Goal: Information Seeking & Learning: Find specific fact

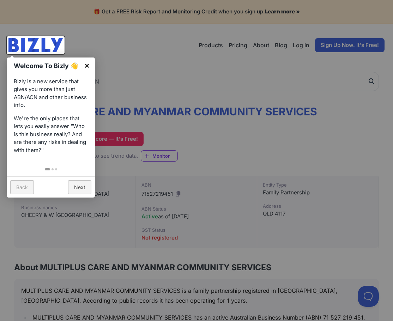
click at [86, 66] on link "×" at bounding box center [87, 65] width 16 height 16
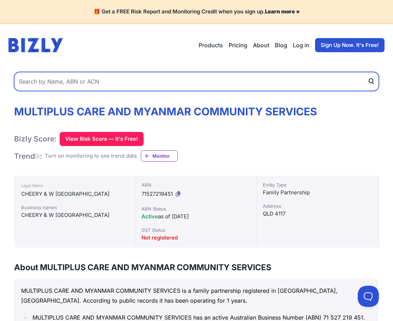
click at [133, 88] on input "text" at bounding box center [196, 81] width 365 height 19
type input "Ram Care pty ltd"
click at [367, 72] on button "submit" at bounding box center [372, 81] width 11 height 19
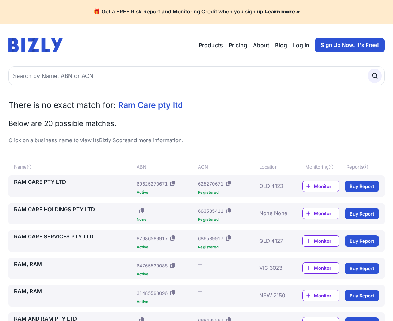
click at [44, 183] on link "RAM CARE PTY LTD" at bounding box center [74, 182] width 120 height 8
click at [92, 211] on link "RAM CARE HOLDINGS PTY LTD" at bounding box center [74, 210] width 120 height 8
click at [91, 241] on link "RAM CARE SERVICES PTY LTD" at bounding box center [74, 237] width 120 height 8
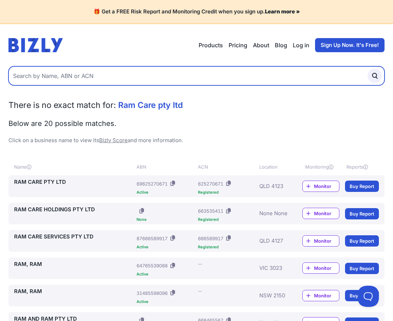
click at [66, 73] on input "text" at bounding box center [196, 75] width 376 height 19
type input "Ram healthcare"
click at [367, 69] on button "submit" at bounding box center [374, 76] width 14 height 14
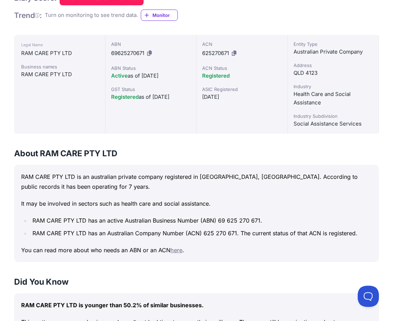
scroll to position [141, 0]
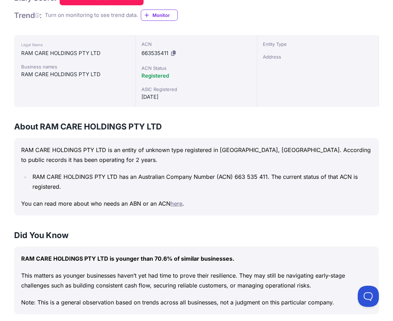
scroll to position [141, 0]
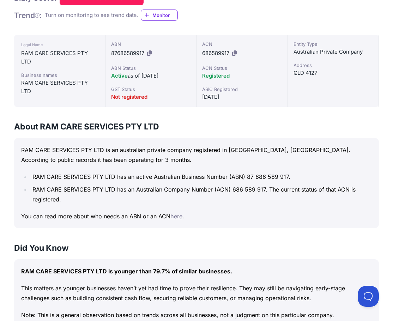
scroll to position [141, 0]
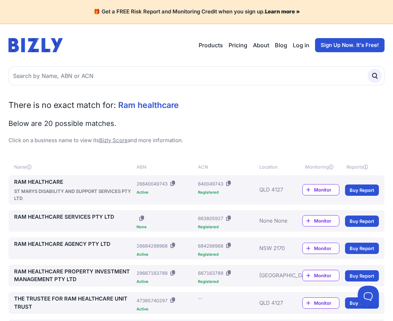
drag, startPoint x: 50, startPoint y: 187, endPoint x: 31, endPoint y: 179, distance: 20.6
click at [31, 179] on link "RAM HEALTHCARE" at bounding box center [74, 182] width 120 height 8
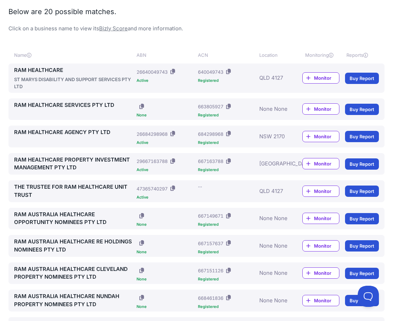
scroll to position [141, 0]
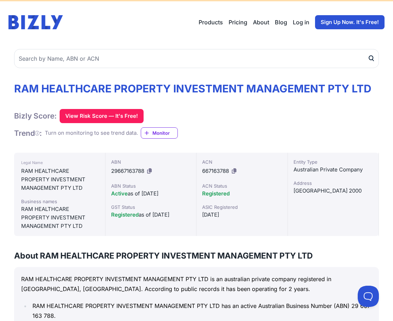
scroll to position [30, 0]
